Goal: Task Accomplishment & Management: Complete application form

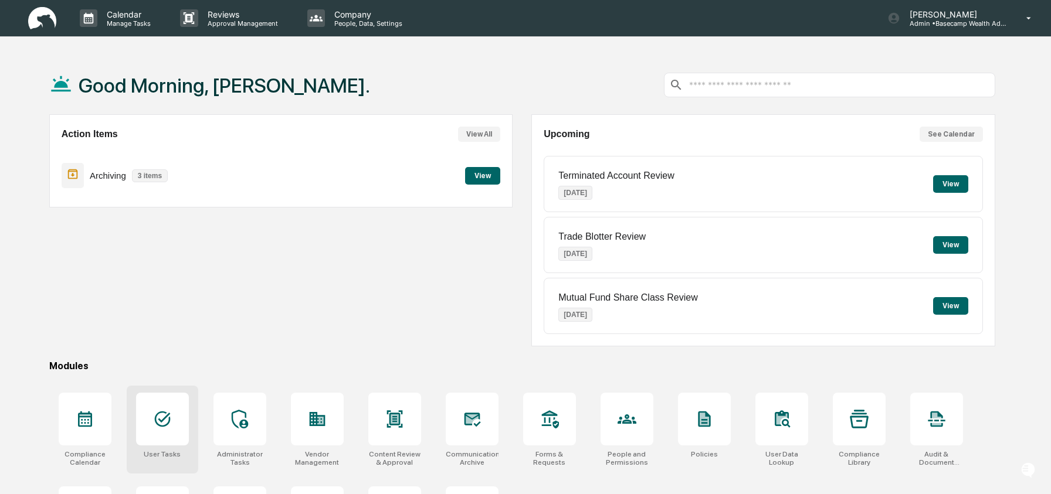
click at [171, 415] on icon at bounding box center [162, 419] width 19 height 19
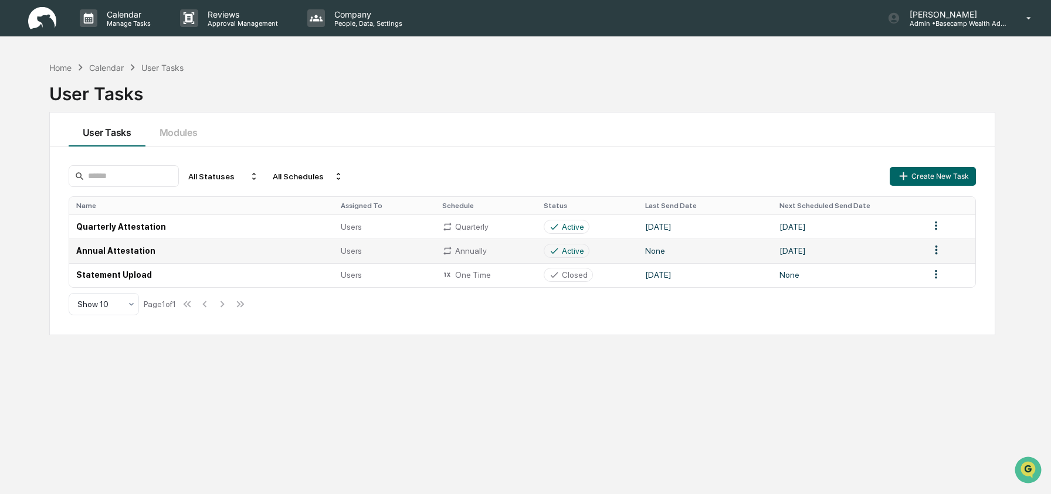
click at [131, 250] on td "Annual Attestation" at bounding box center [201, 251] width 265 height 24
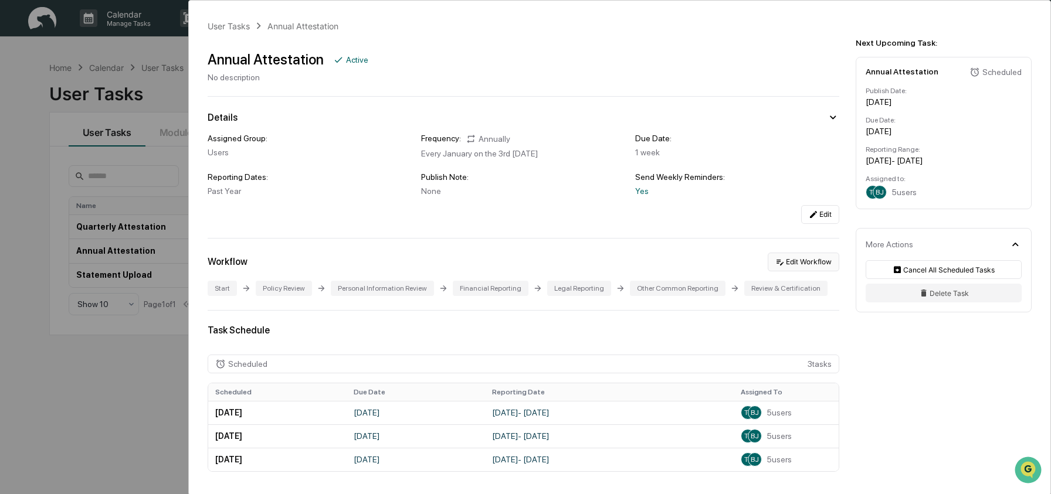
click at [775, 259] on icon at bounding box center [779, 261] width 9 height 9
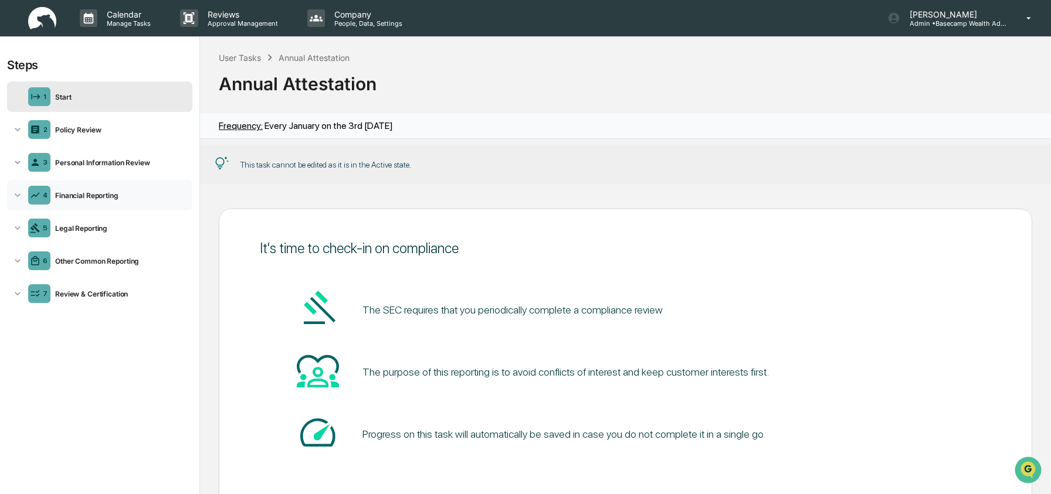
click at [76, 185] on div "4 Financial Reporting" at bounding box center [99, 195] width 185 height 30
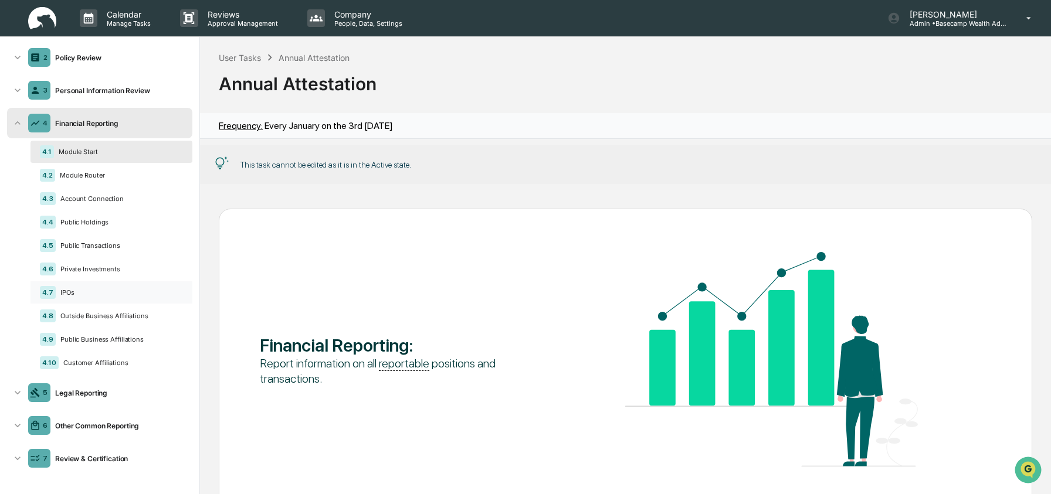
scroll to position [78, 0]
click at [91, 395] on div "Legal Reporting" at bounding box center [118, 393] width 137 height 9
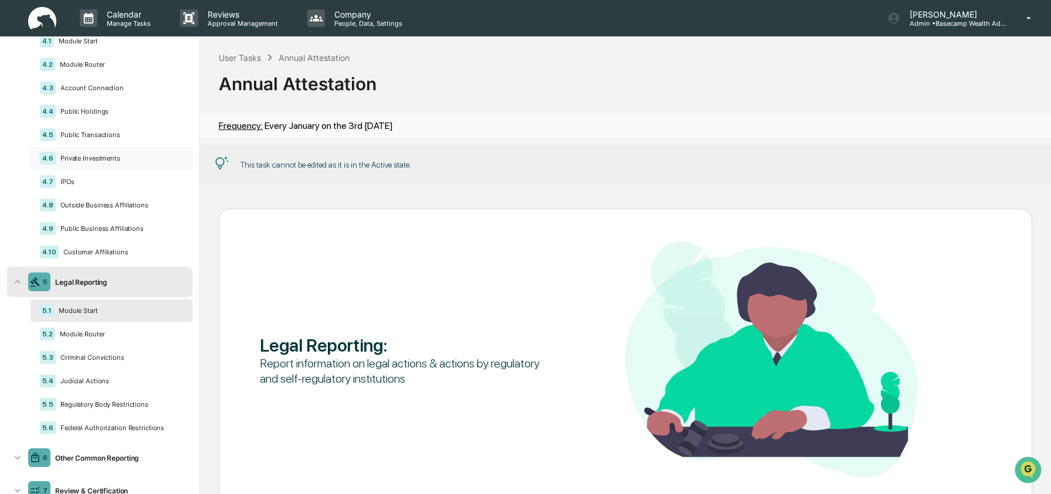
scroll to position [225, 0]
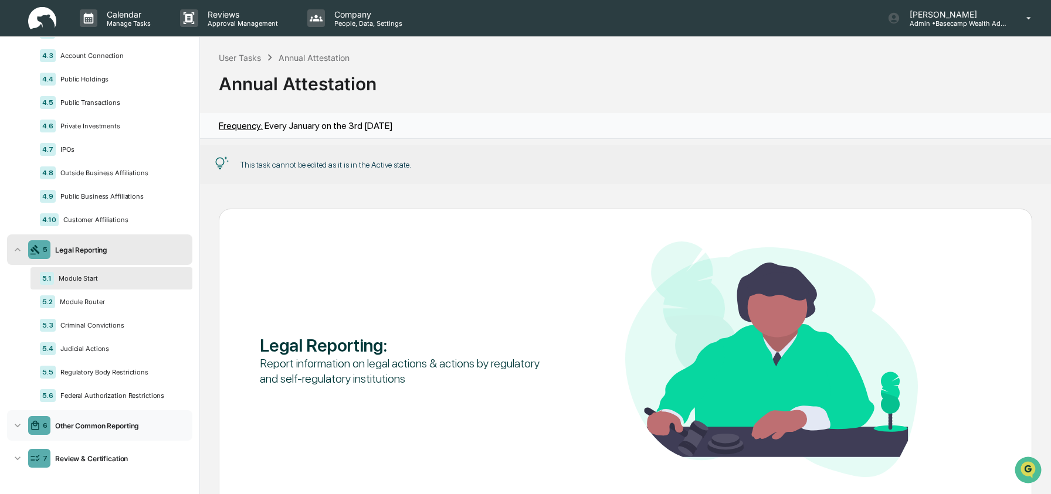
drag, startPoint x: 107, startPoint y: 431, endPoint x: 107, endPoint y: 425, distance: 5.9
click at [108, 431] on div "6 Other Common Reporting" at bounding box center [99, 426] width 185 height 30
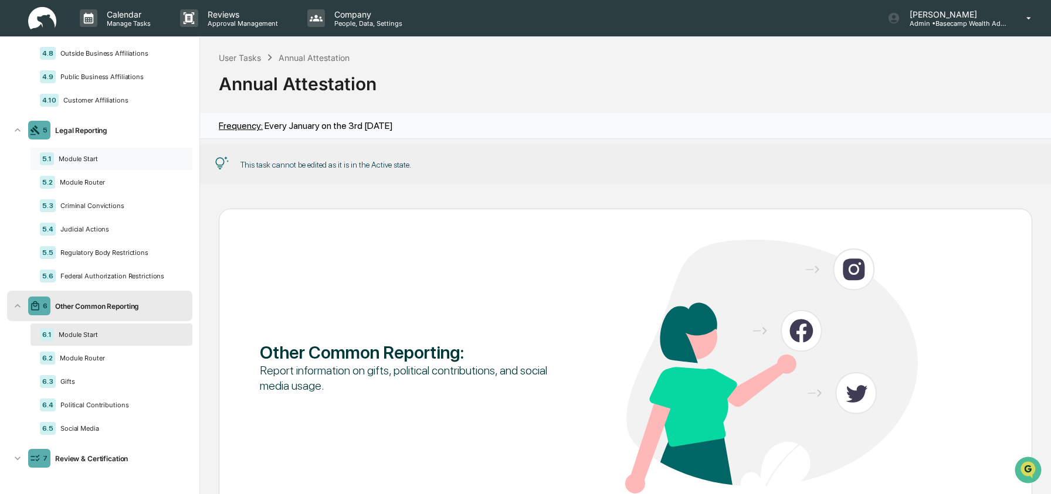
scroll to position [347, 0]
click at [95, 364] on div "6.2 Module Router" at bounding box center [111, 358] width 162 height 22
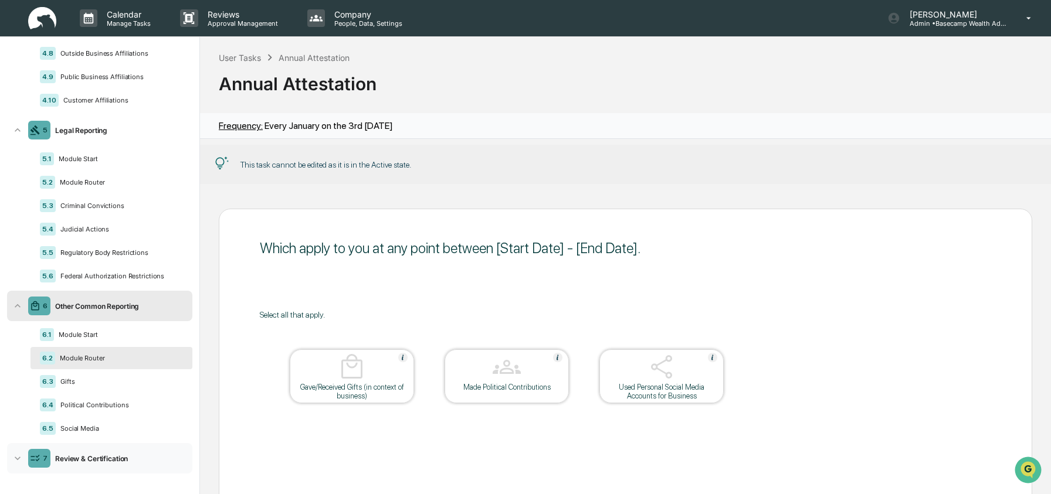
click at [80, 455] on div "Review & Certification" at bounding box center [118, 459] width 137 height 9
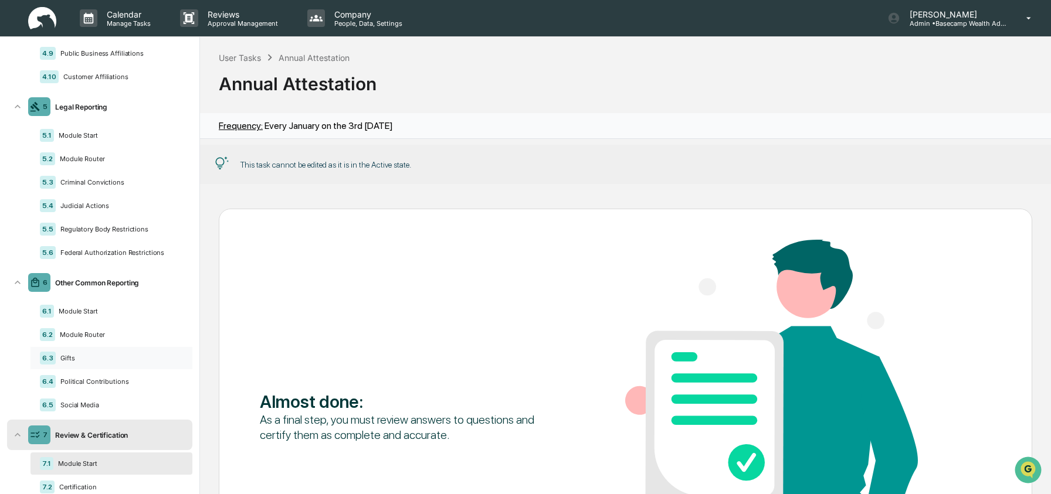
scroll to position [398, 0]
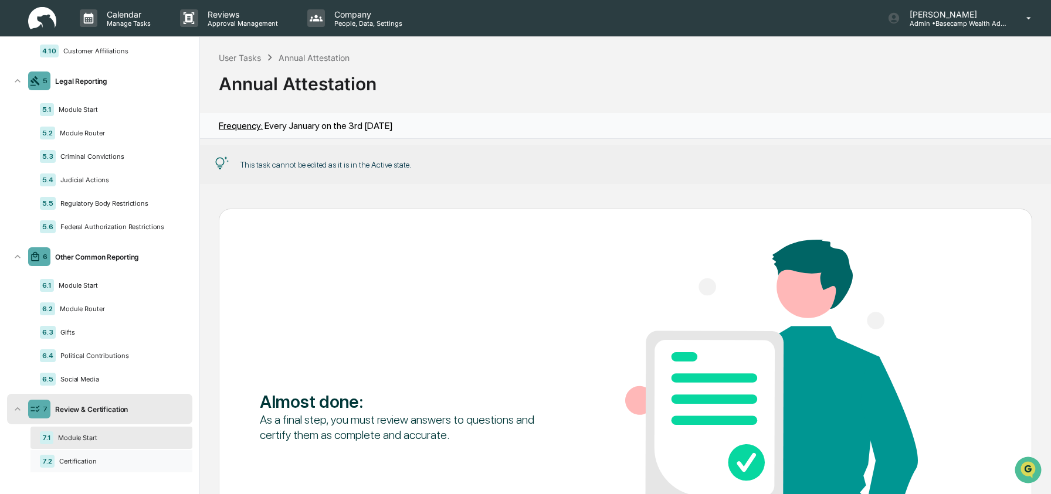
click at [72, 457] on div "Certification" at bounding box center [119, 461] width 128 height 8
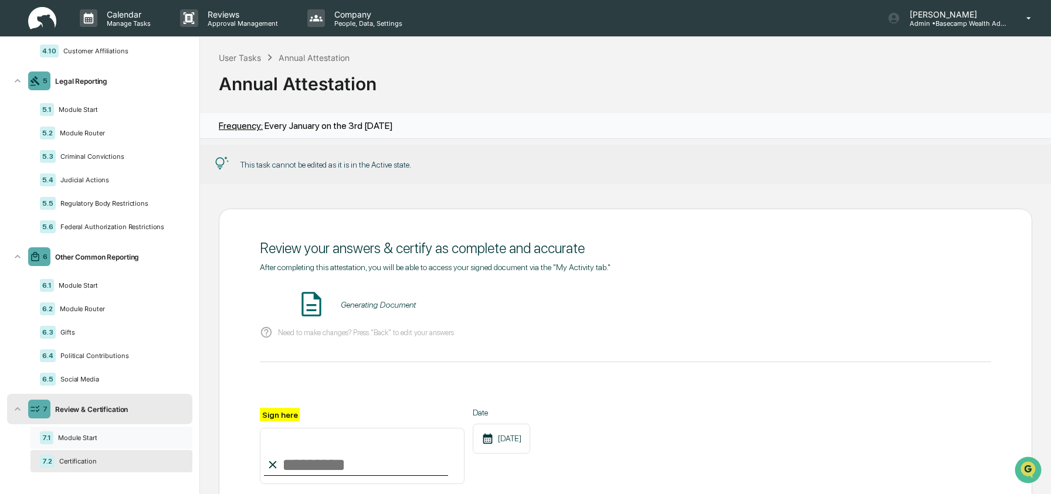
click at [77, 434] on div "Module Start" at bounding box center [118, 438] width 130 height 8
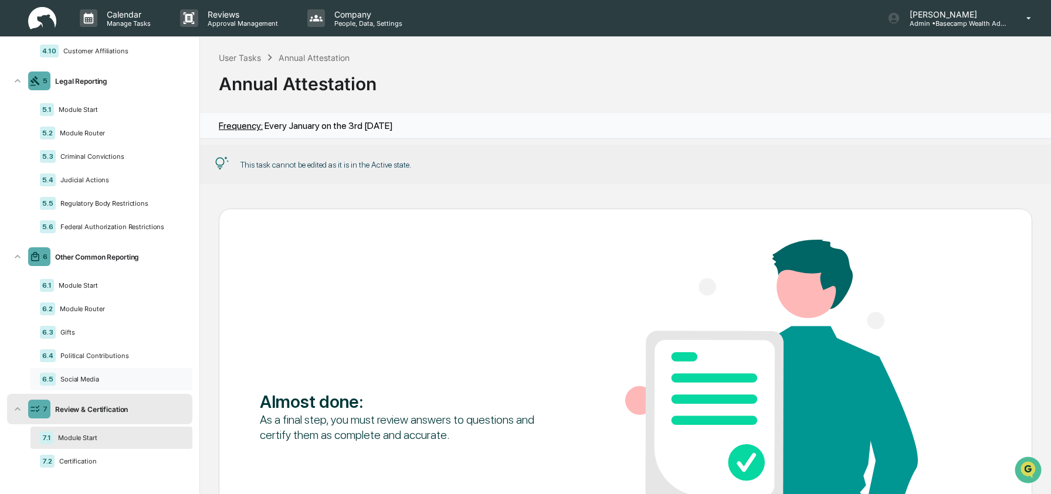
click at [85, 377] on div "Social Media" at bounding box center [119, 379] width 127 height 8
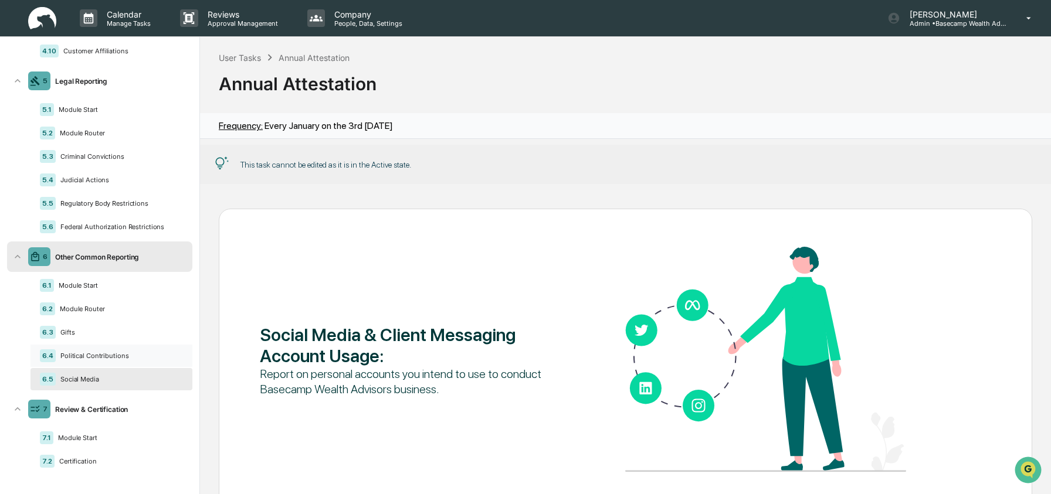
click at [93, 355] on div "Political Contributions" at bounding box center [119, 356] width 127 height 8
